Goal: Communication & Community: Answer question/provide support

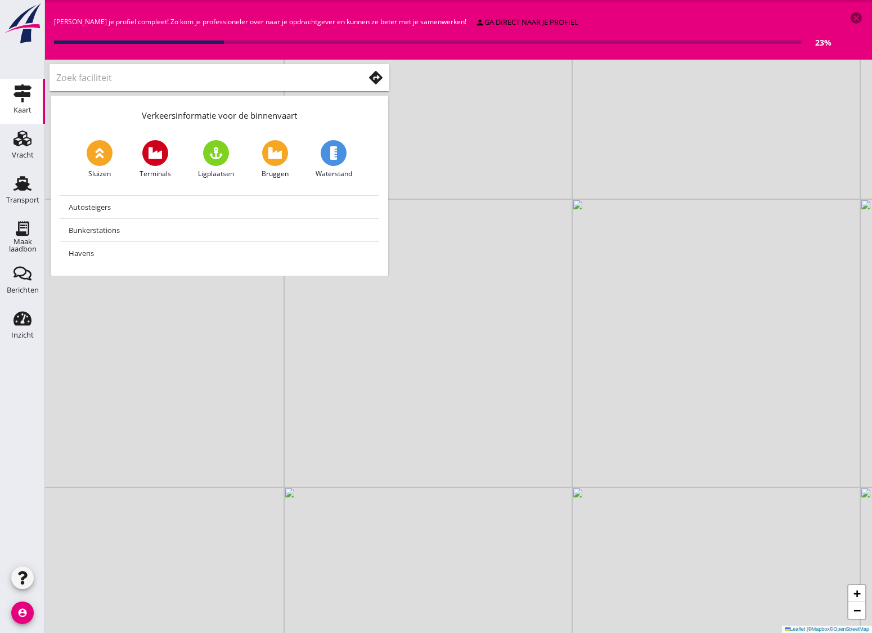
click at [855, 19] on icon "cancel" at bounding box center [857, 18] width 14 height 14
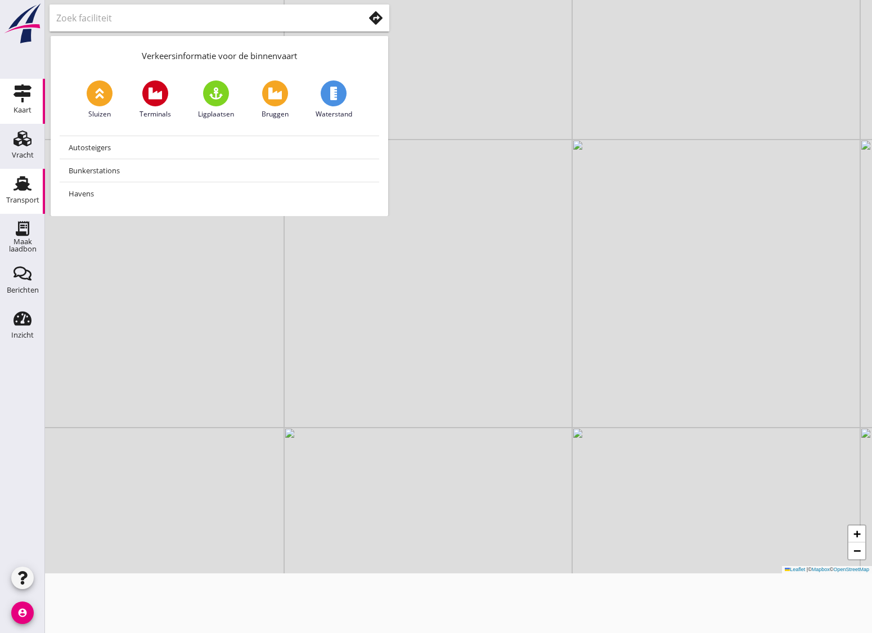
click at [16, 183] on icon "Transport" at bounding box center [23, 183] width 18 height 18
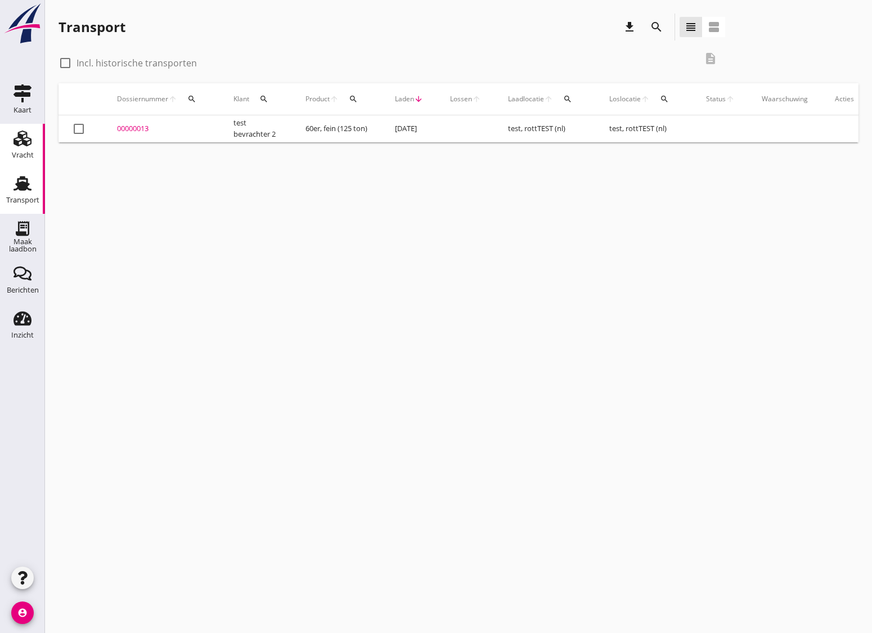
click at [16, 152] on div "Vracht" at bounding box center [23, 154] width 22 height 7
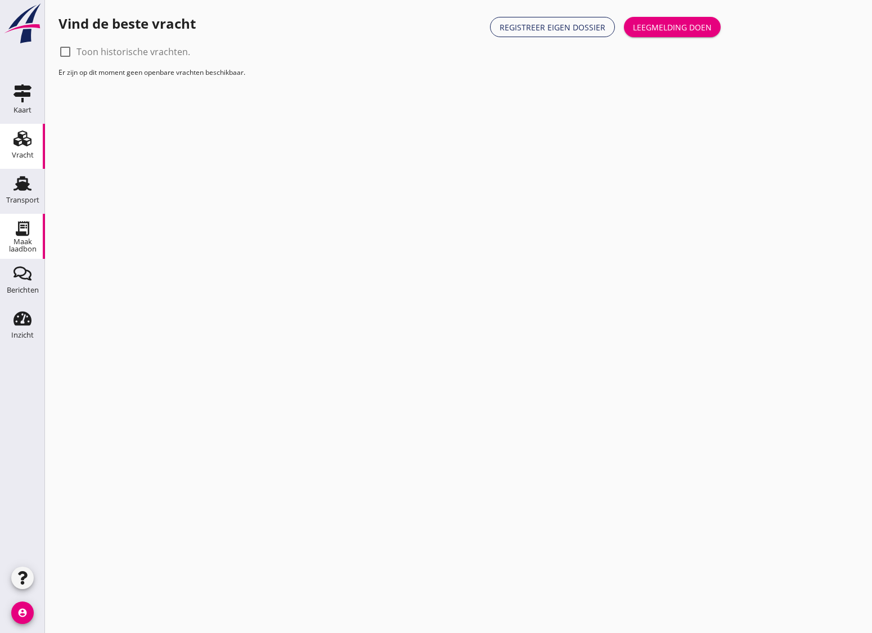
click at [24, 238] on div "Maak laadbon" at bounding box center [22, 245] width 45 height 15
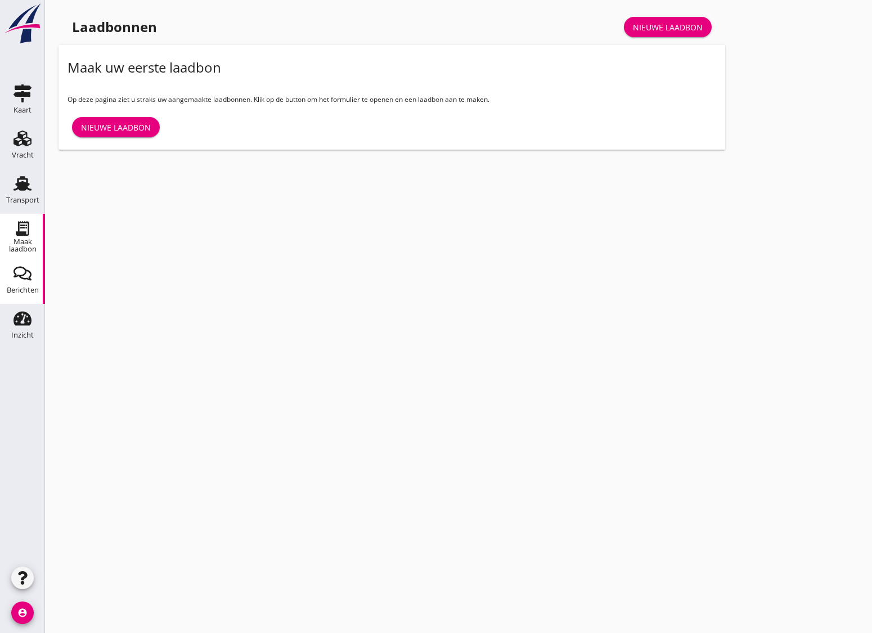
click at [17, 290] on div "Berichten" at bounding box center [23, 289] width 32 height 7
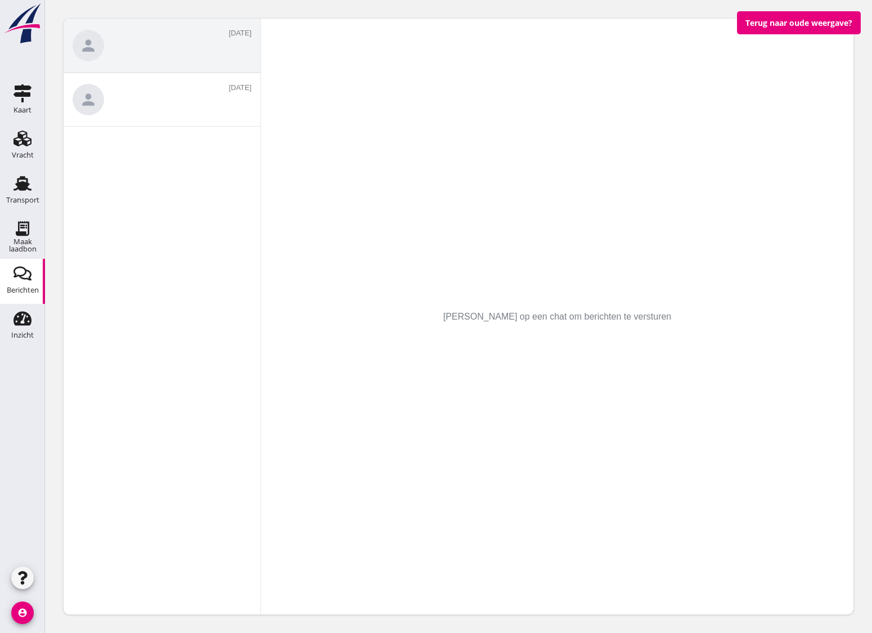
click at [194, 41] on div "person [DATE]" at bounding box center [162, 46] width 197 height 54
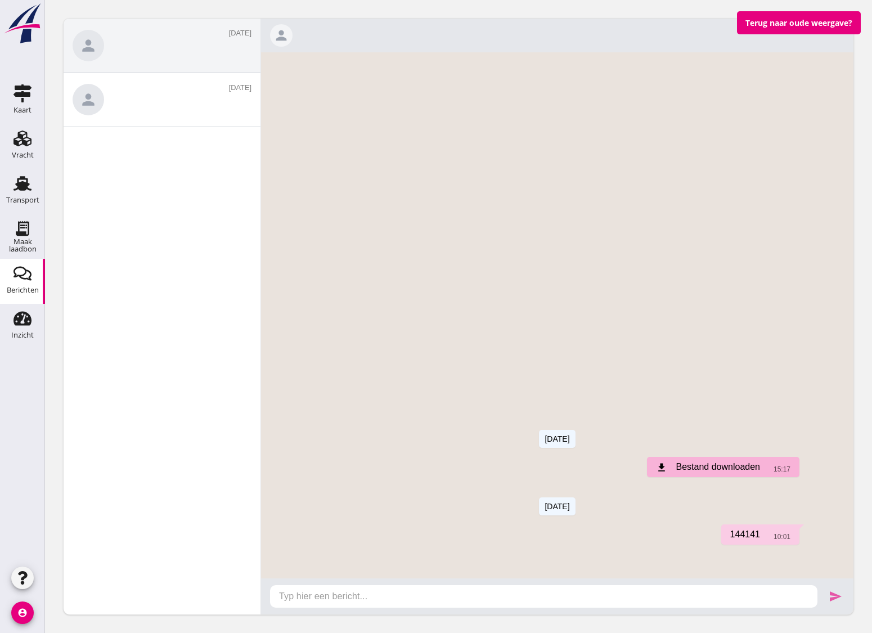
click at [428, 602] on textarea at bounding box center [544, 594] width 530 height 18
type textarea "y"
type textarea "yo"
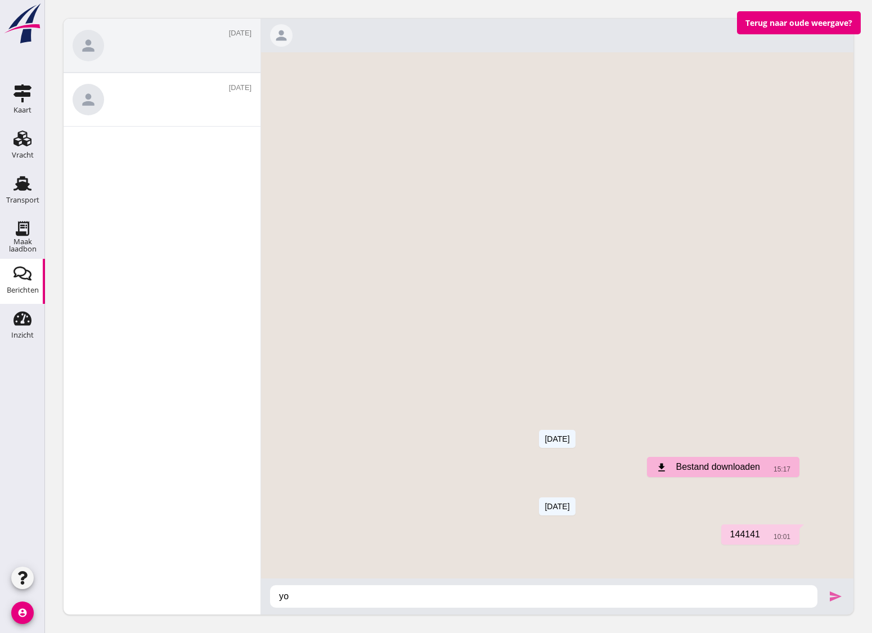
type textarea "[PERSON_NAME]"
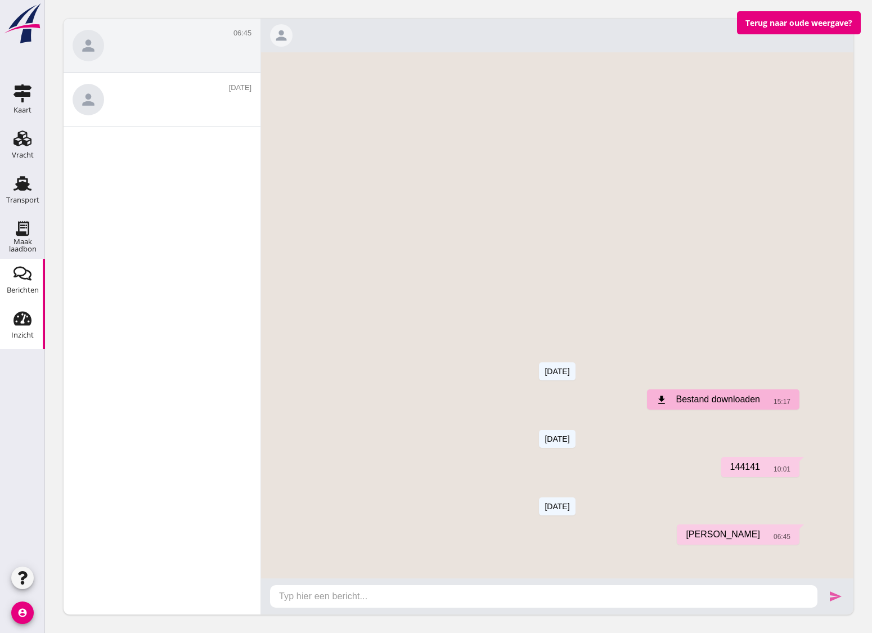
drag, startPoint x: 16, startPoint y: 332, endPoint x: 27, endPoint y: 347, distance: 18.6
click at [16, 332] on div "Inzicht" at bounding box center [22, 334] width 23 height 7
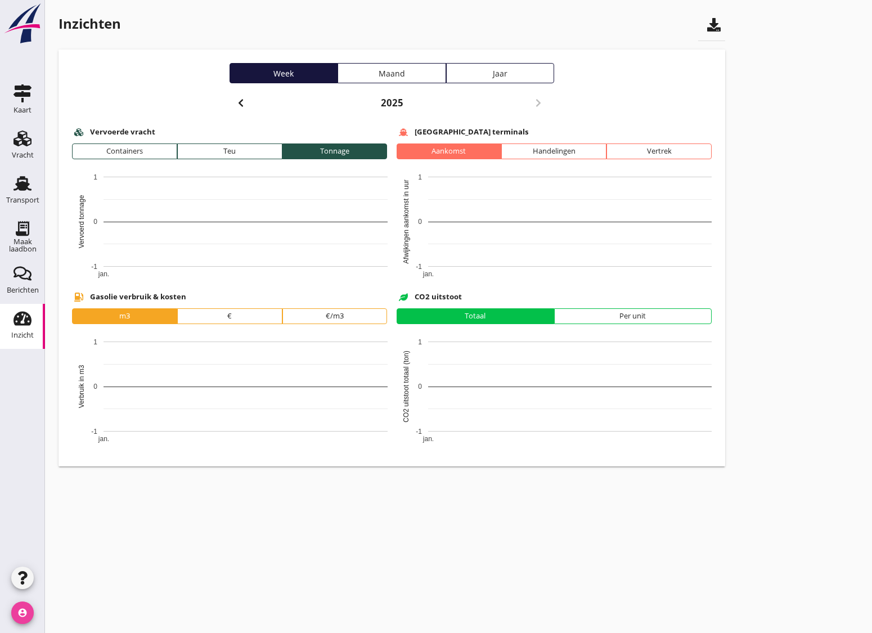
click at [17, 610] on icon "account_circle" at bounding box center [22, 613] width 23 height 23
click at [67, 609] on div "Uitloggen" at bounding box center [101, 609] width 81 height 14
